Goal: Communication & Community: Answer question/provide support

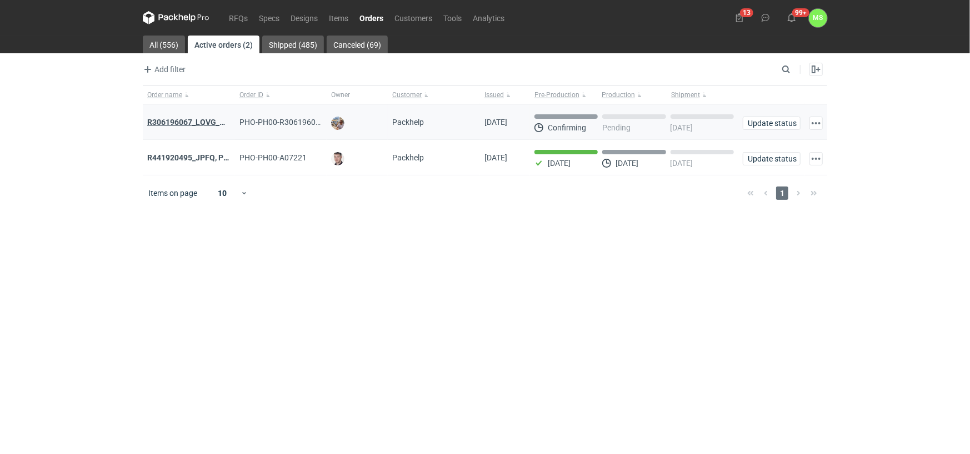
click at [210, 121] on strong "R306196067_LQVG_GRNO" at bounding box center [194, 122] width 94 height 9
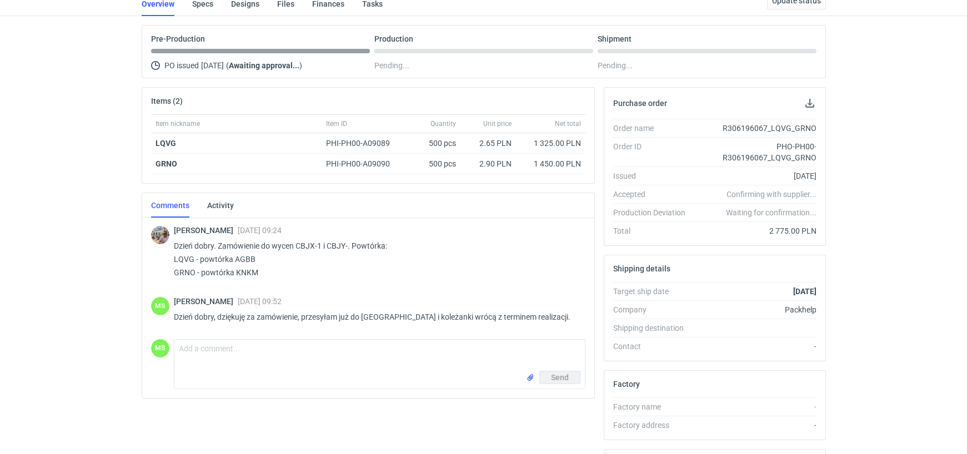
scroll to position [167, 0]
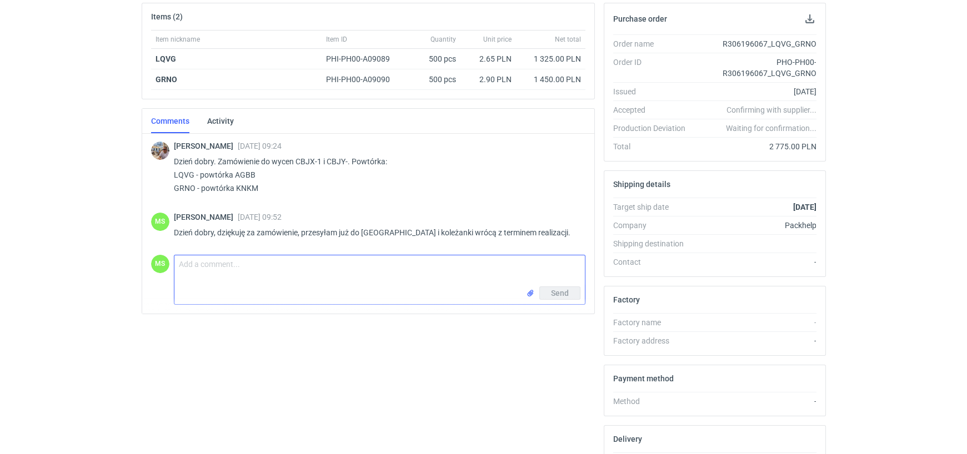
click at [250, 255] on textarea "Comment message" at bounding box center [379, 270] width 410 height 31
type textarea "[PERSON_NAME],"
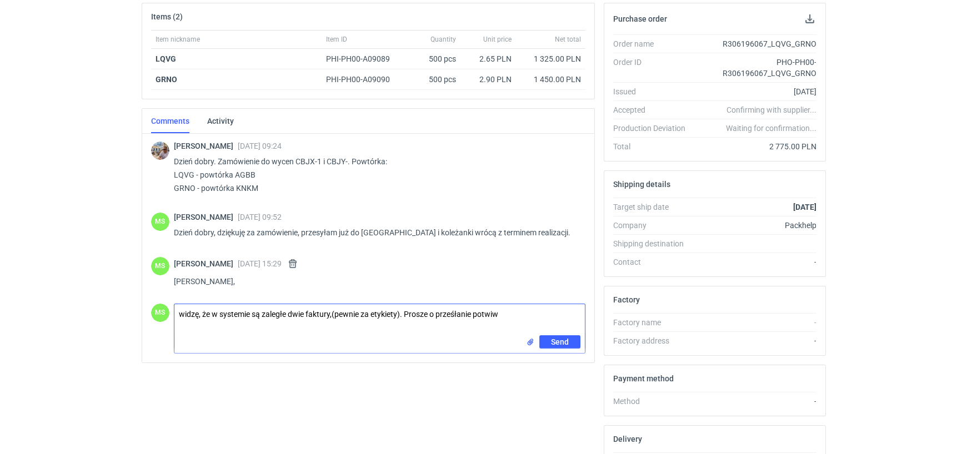
drag, startPoint x: 500, startPoint y: 317, endPoint x: 425, endPoint y: 316, distance: 75.0
click at [425, 316] on textarea "widzę, że w systemie są zaległe dwie faktury,(pewnie za etykiety). Prosze o prz…" at bounding box center [379, 319] width 410 height 31
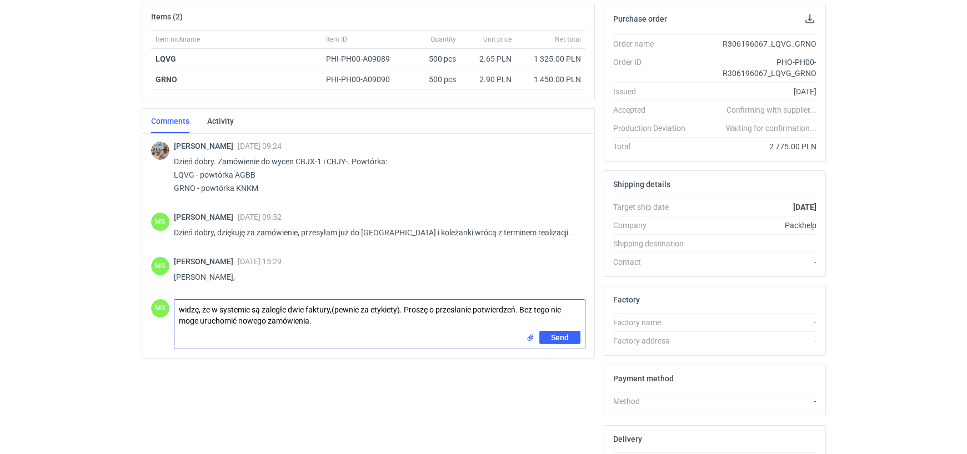
type textarea "widzę, że w systemie są zaległe dwie faktury,(pewnie za etykiety). Proszę o prz…"
click at [529, 335] on input "file" at bounding box center [530, 338] width 9 height 12
click at [565, 362] on span "Send" at bounding box center [560, 362] width 18 height 8
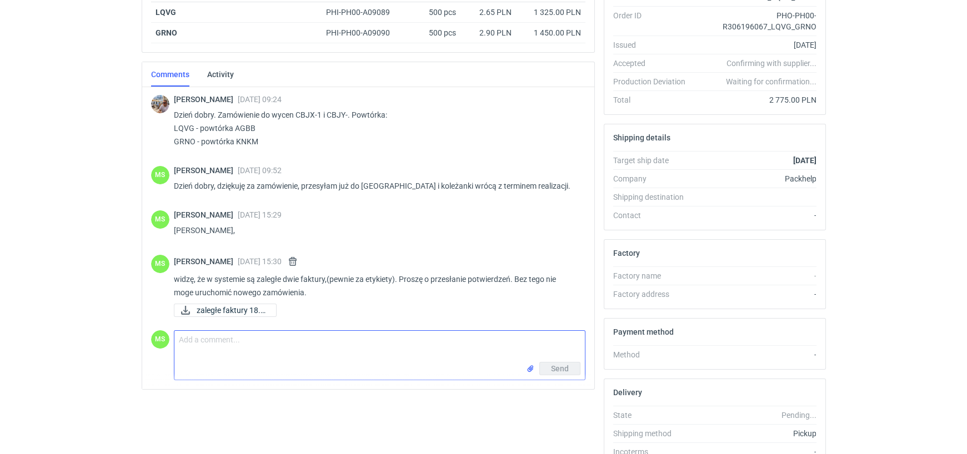
scroll to position [268, 0]
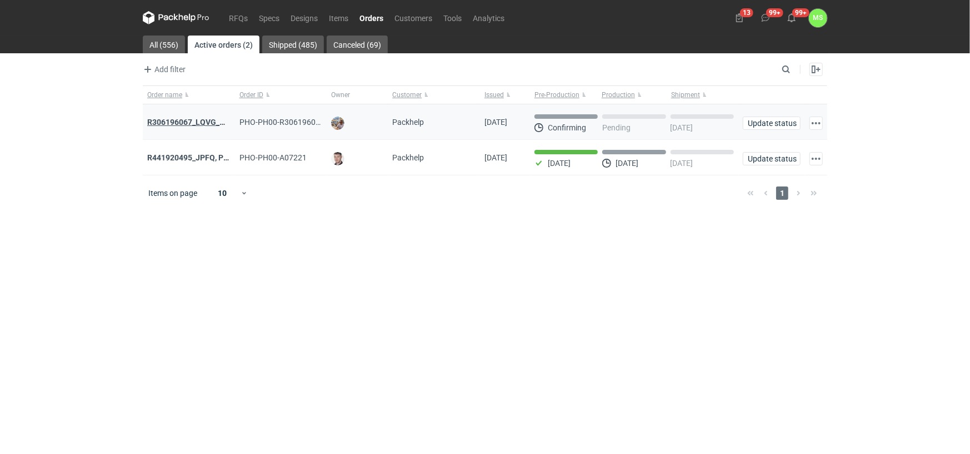
click at [209, 122] on strong "R306196067_LQVG_GRNO" at bounding box center [194, 122] width 94 height 9
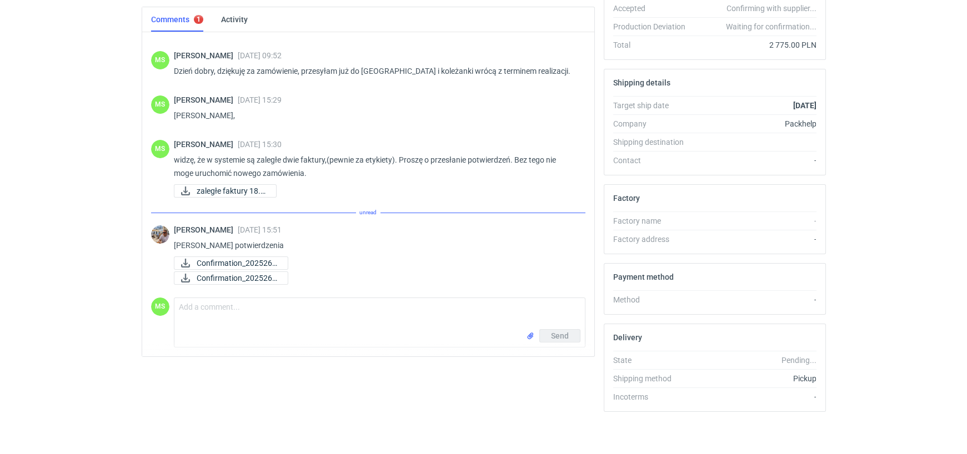
scroll to position [48, 0]
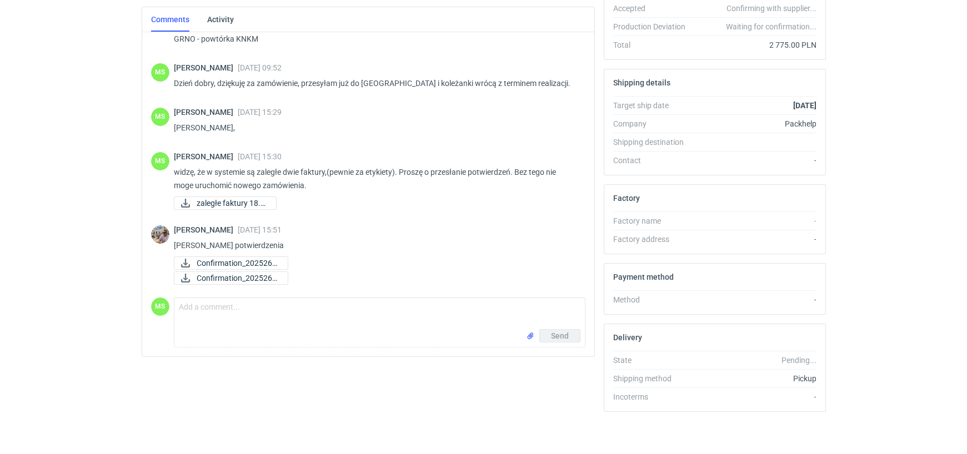
drag, startPoint x: 285, startPoint y: 260, endPoint x: 249, endPoint y: 375, distance: 120.5
click at [252, 399] on div "Items (2) Item nickname Item ID Quantity Unit price Net total LQVG PHI-PH00-A09…" at bounding box center [368, 161] width 462 height 520
click at [183, 260] on icon at bounding box center [185, 263] width 13 height 9
click at [185, 278] on icon at bounding box center [185, 278] width 9 height 9
click at [223, 311] on textarea "Comment message" at bounding box center [379, 313] width 410 height 31
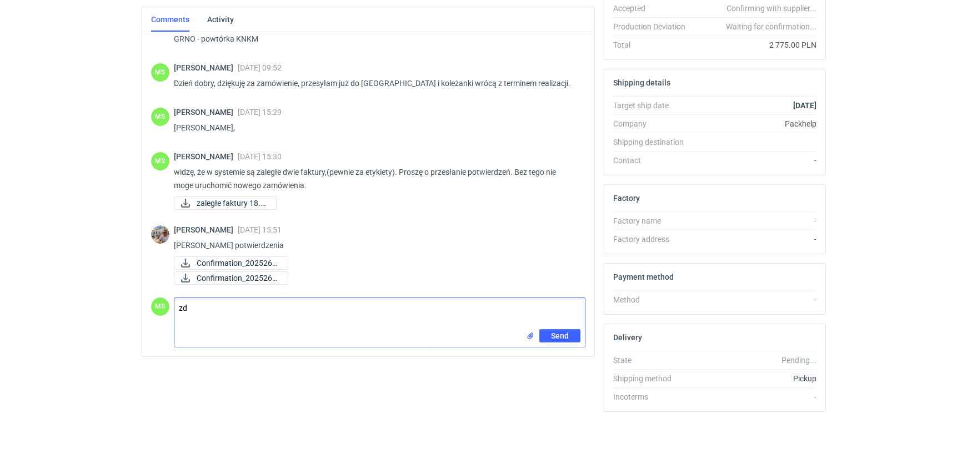
type textarea "z"
type textarea "Dziękuję"
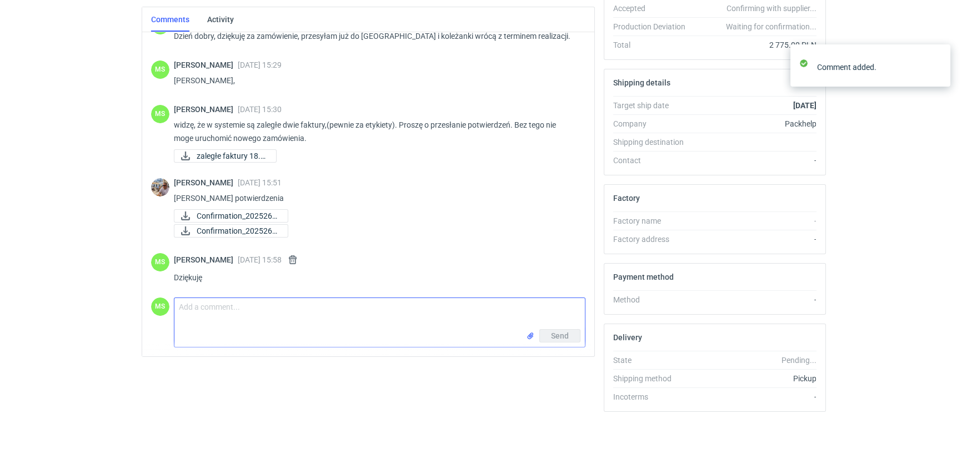
scroll to position [96, 0]
